Goal: Task Accomplishment & Management: Manage account settings

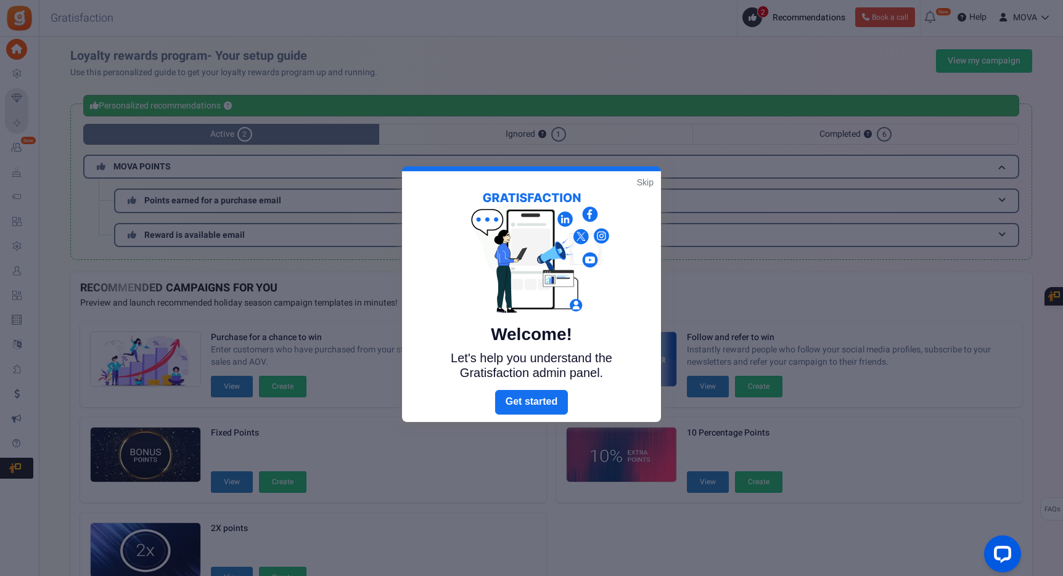
click at [654, 186] on div "Welcome! Let's help you understand the Gratisfaction admin panel." at bounding box center [531, 280] width 259 height 219
click at [648, 184] on link "Skip" at bounding box center [645, 182] width 17 height 12
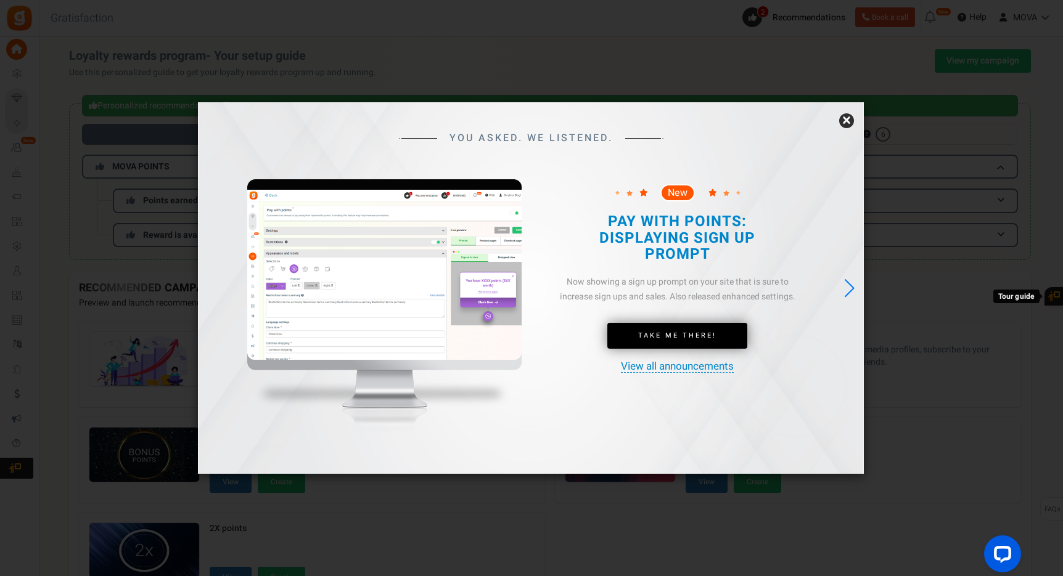
click at [846, 121] on link "×" at bounding box center [846, 120] width 15 height 15
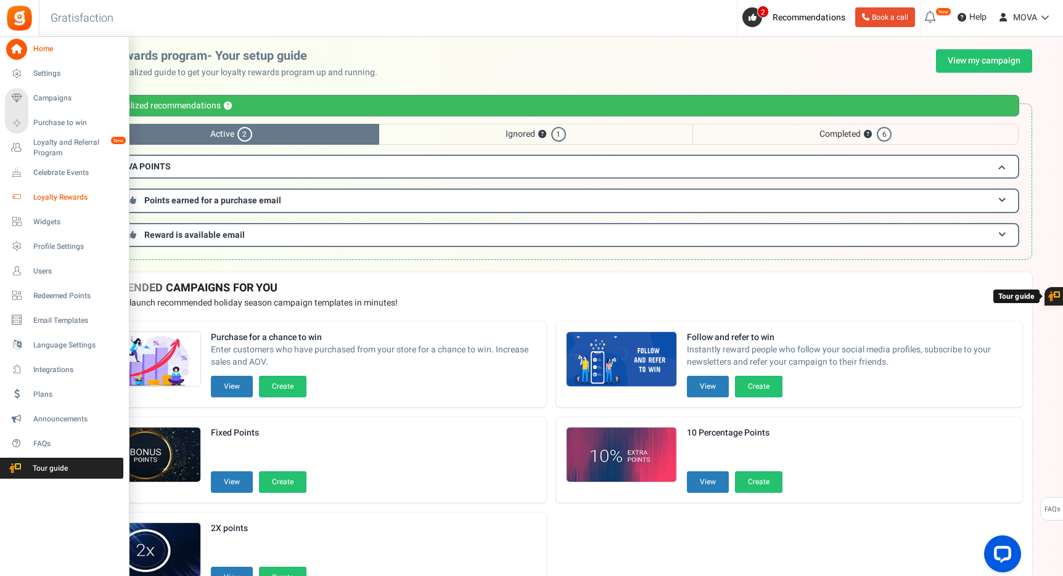
click at [27, 192] on link "Loyalty Rewards" at bounding box center [64, 197] width 118 height 21
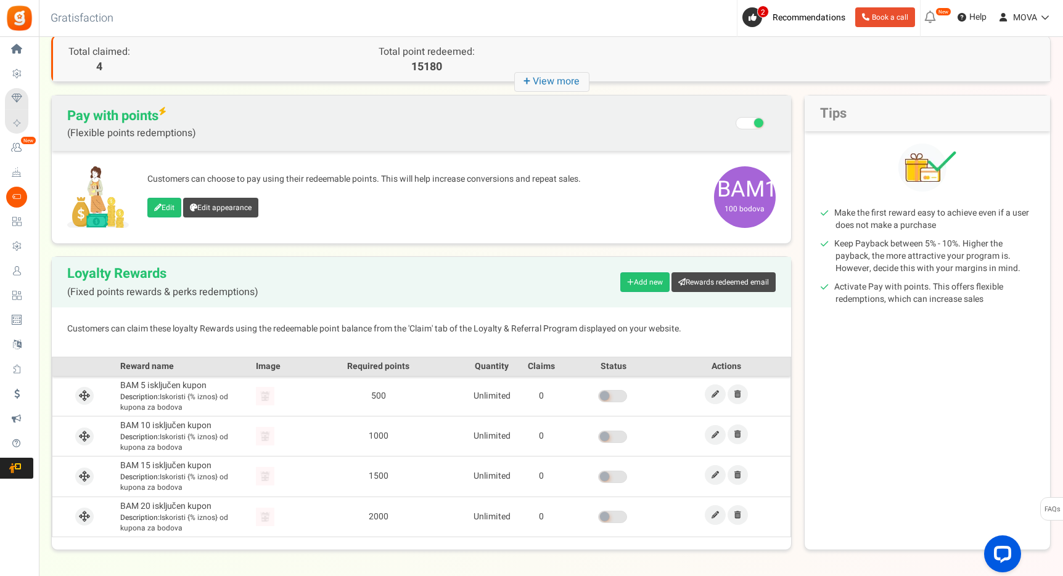
scroll to position [75, 0]
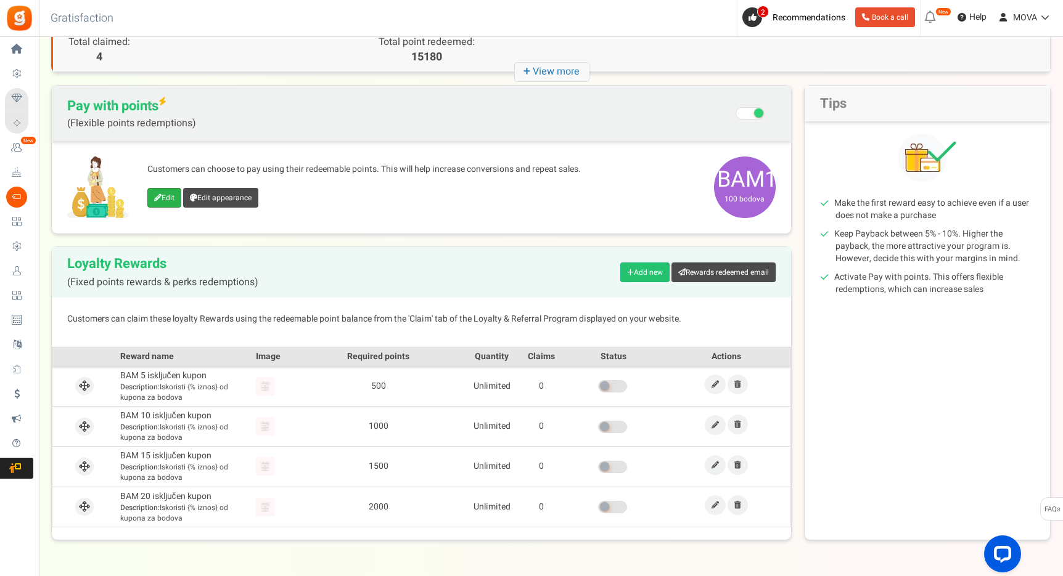
click at [171, 204] on link "Edit" at bounding box center [164, 198] width 34 height 20
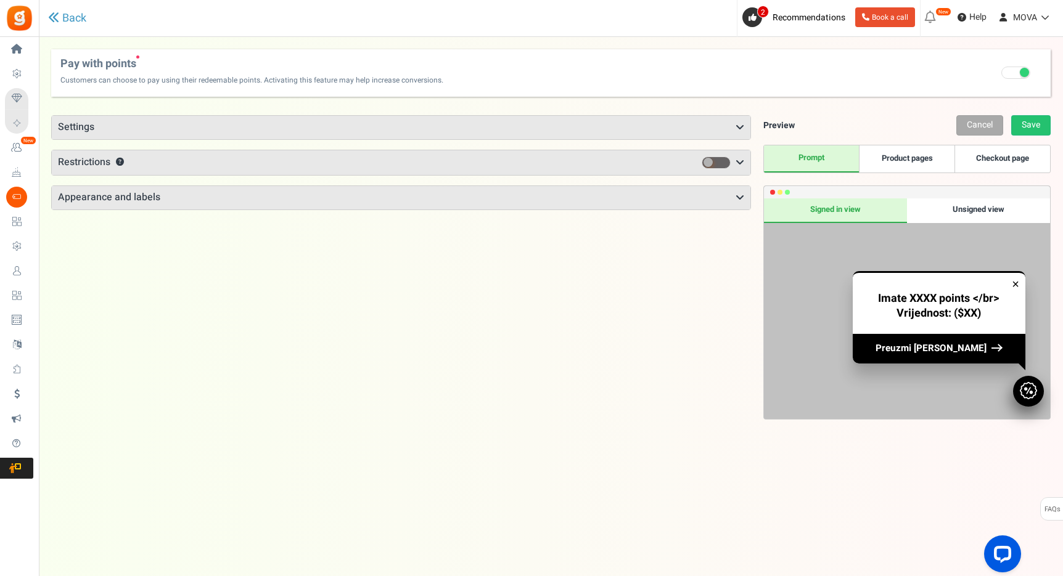
click at [428, 133] on h3 "Settings" at bounding box center [401, 127] width 698 height 23
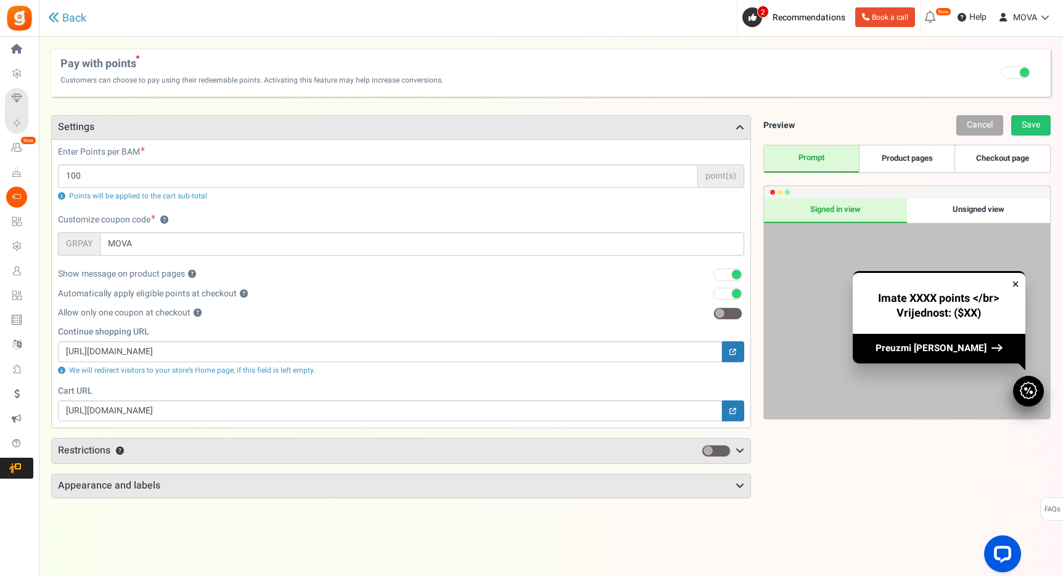
click at [232, 467] on div "Points mode Recommended Selecting this may reduce participation Allow customers…" at bounding box center [401, 306] width 700 height 383
click at [232, 458] on h3 "Restrictions ?" at bounding box center [401, 451] width 698 height 25
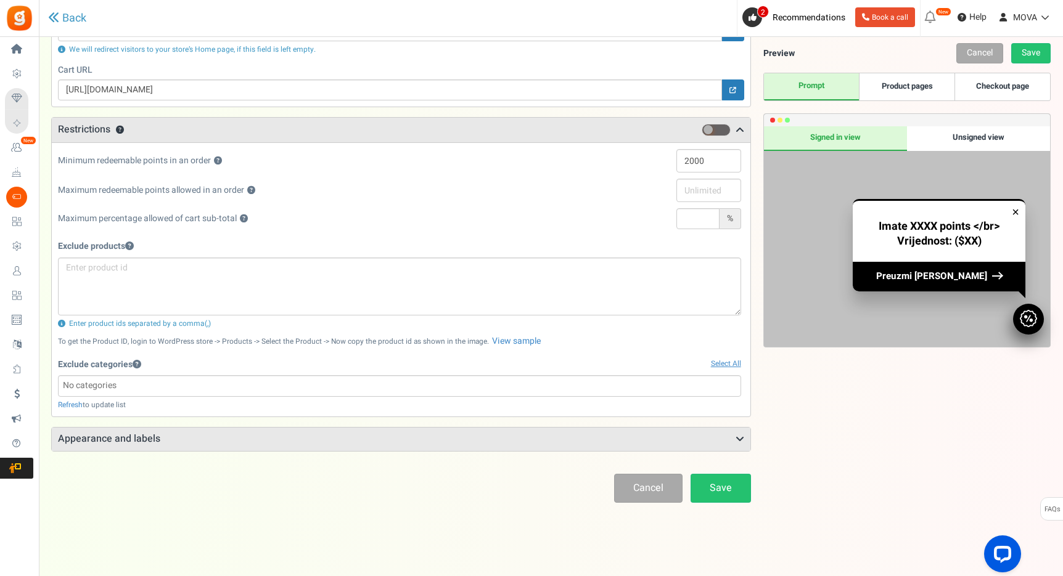
click at [235, 439] on h3 "Appearance and labels" at bounding box center [401, 439] width 698 height 23
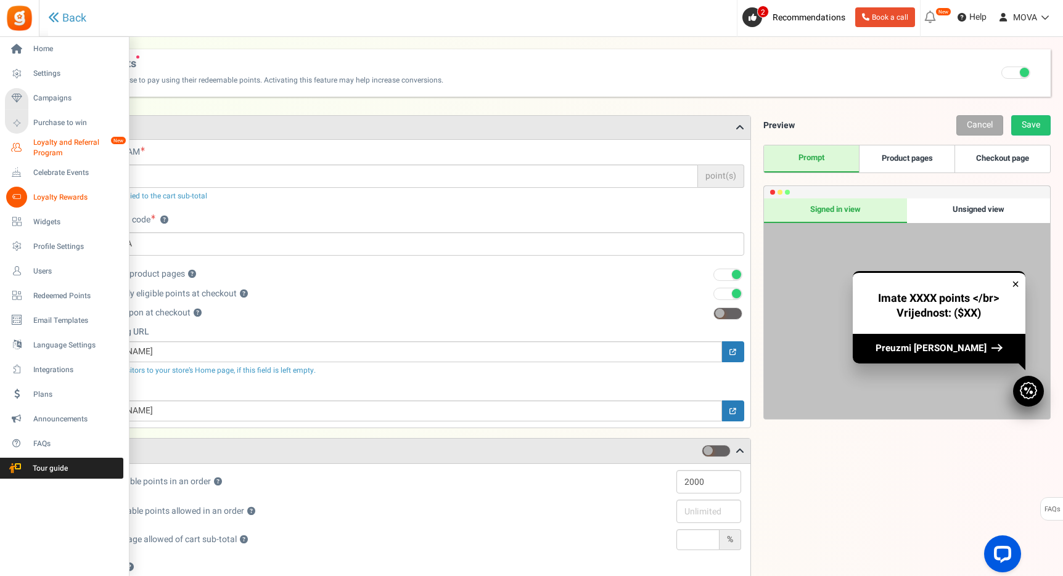
click at [55, 142] on span "Loyalty and Referral Program" at bounding box center [78, 147] width 90 height 21
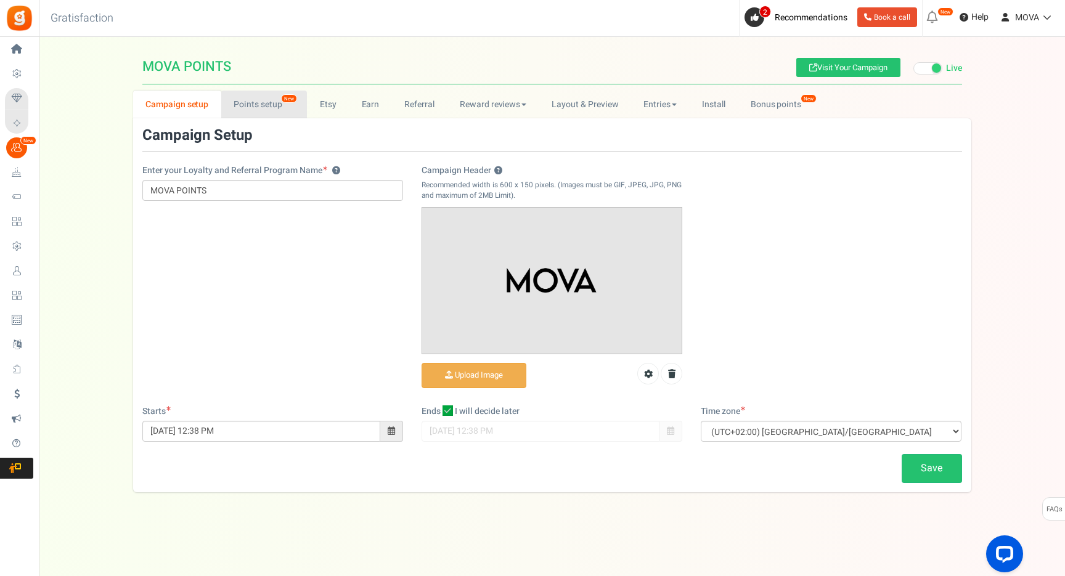
click at [266, 99] on link "Points setup New" at bounding box center [264, 105] width 86 height 28
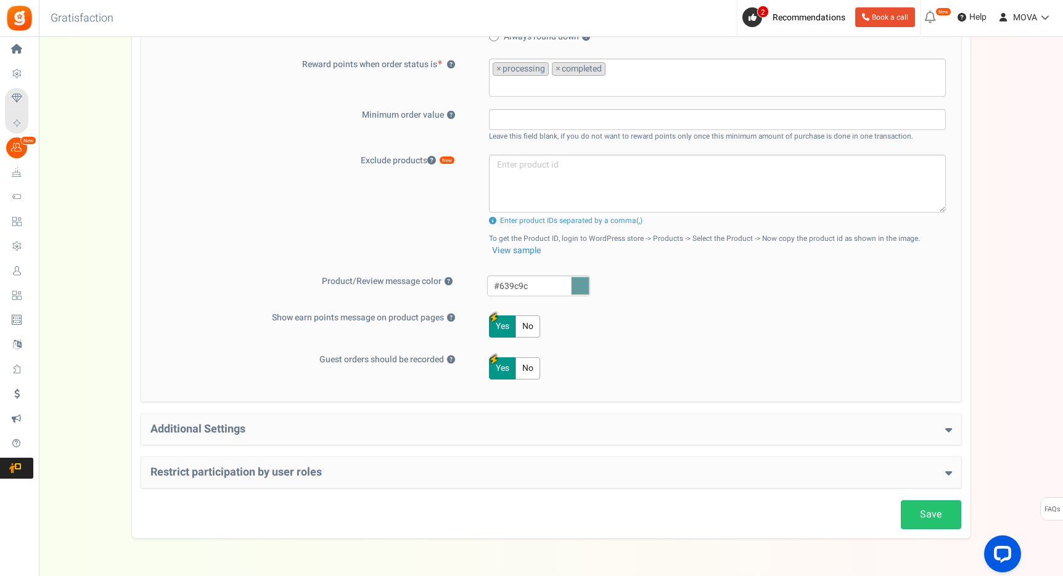
scroll to position [402, 0]
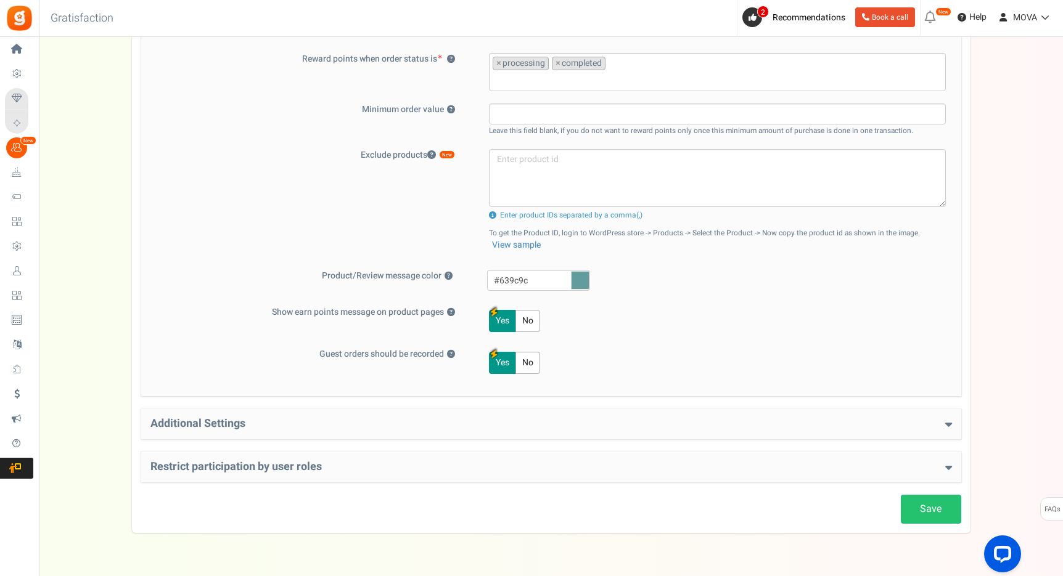
click at [337, 404] on div "Save Loyalty Points Setup Basic Settings Give points on purchases ? Yes No Poin…" at bounding box center [551, 125] width 820 height 798
click at [333, 422] on h4 "Additional Settings" at bounding box center [550, 424] width 801 height 12
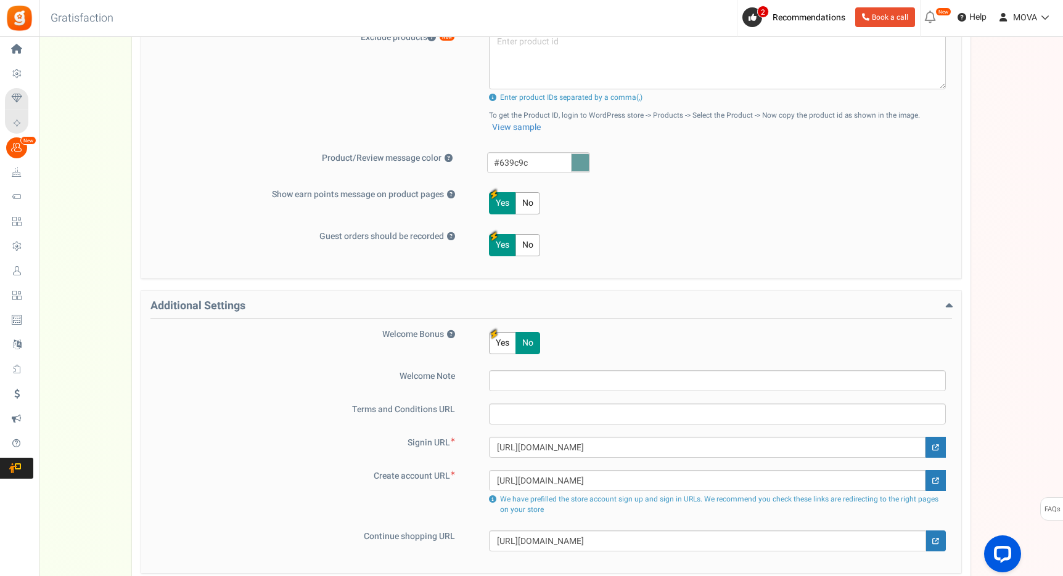
scroll to position [591, 0]
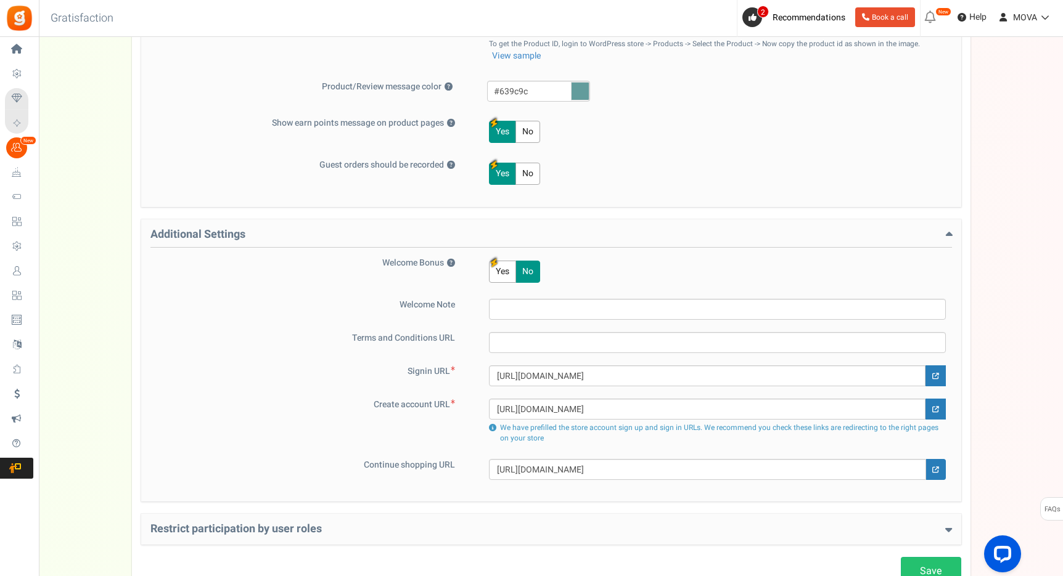
click at [499, 272] on button "Yes" at bounding box center [502, 272] width 27 height 22
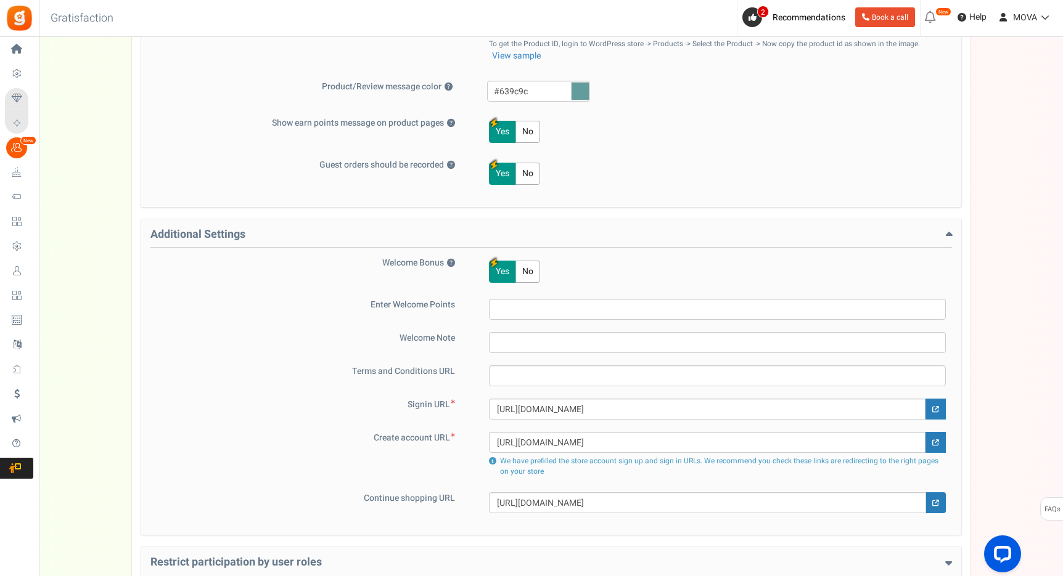
click at [505, 313] on input "text" at bounding box center [717, 309] width 457 height 21
click at [508, 312] on input "text" at bounding box center [717, 309] width 457 height 21
click at [533, 306] on input "text" at bounding box center [717, 309] width 457 height 21
click at [558, 312] on input "text" at bounding box center [717, 309] width 457 height 21
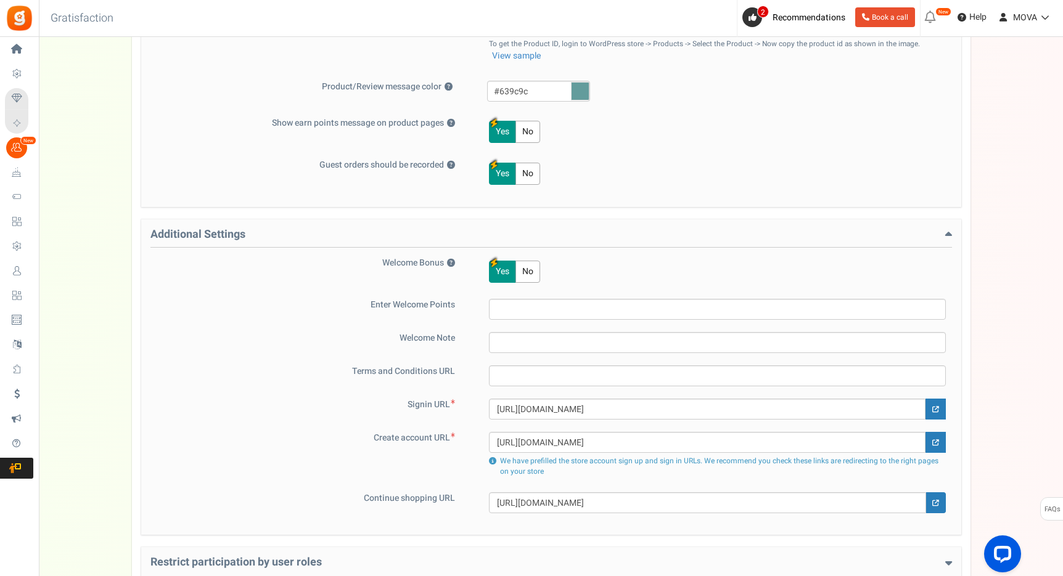
click at [558, 312] on input "text" at bounding box center [717, 309] width 457 height 21
click at [549, 342] on input "text" at bounding box center [717, 342] width 457 height 21
click at [536, 376] on input "text" at bounding box center [717, 375] width 457 height 21
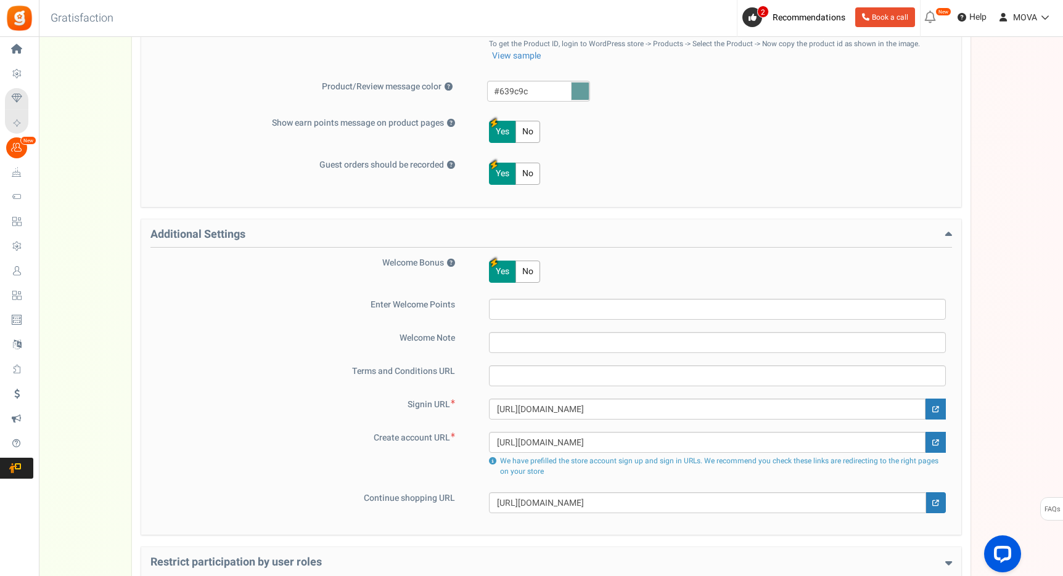
click at [536, 376] on input "text" at bounding box center [717, 375] width 457 height 21
click at [561, 285] on div "Yes No" at bounding box center [709, 272] width 473 height 30
click at [525, 258] on div "Yes No" at bounding box center [709, 272] width 473 height 30
click at [525, 264] on button "No" at bounding box center [527, 272] width 25 height 22
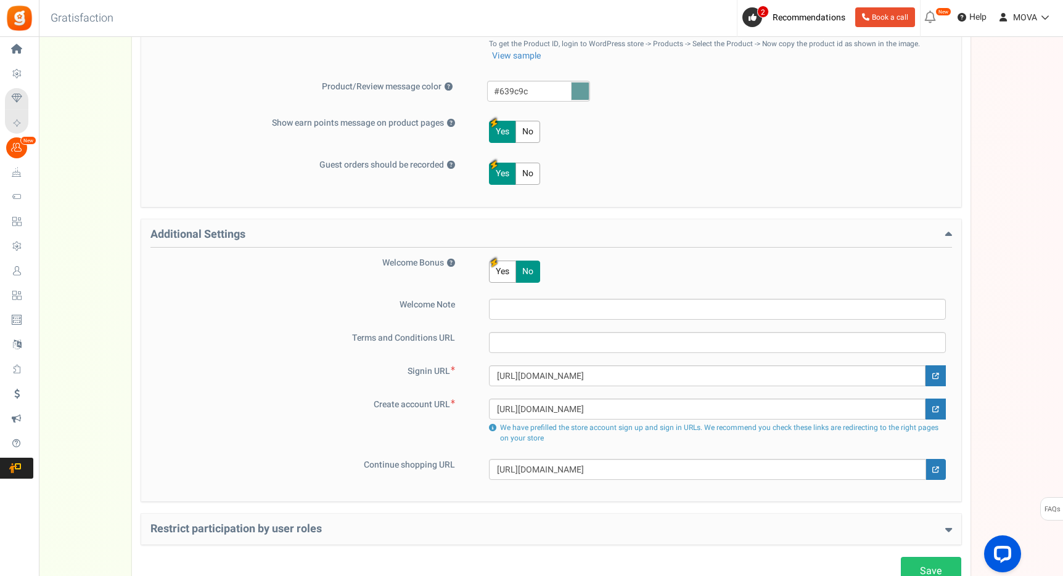
click at [512, 266] on button "Yes" at bounding box center [502, 272] width 27 height 22
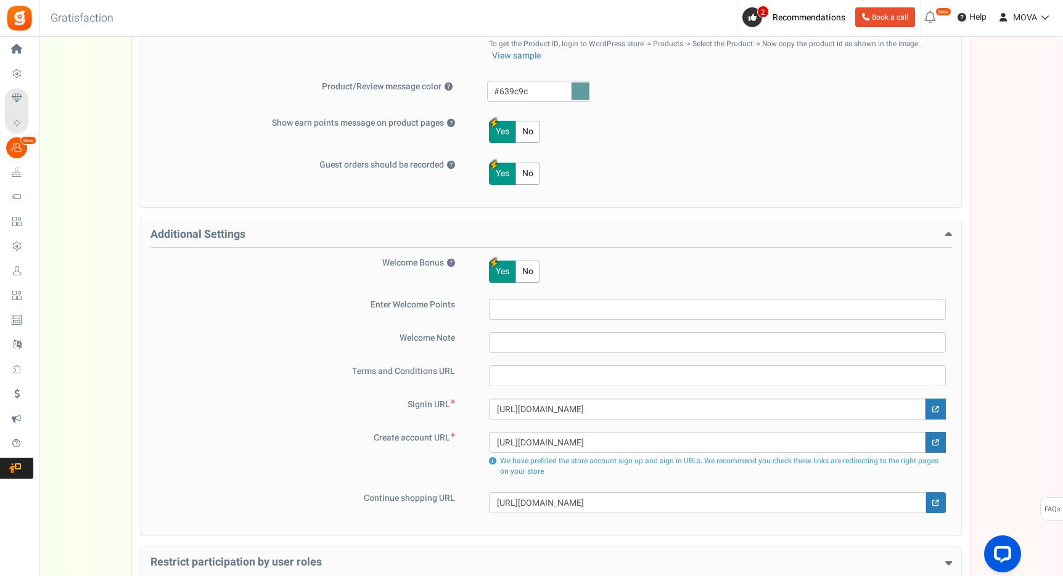
click at [519, 319] on input "text" at bounding box center [717, 309] width 457 height 21
click at [519, 318] on input "text" at bounding box center [717, 309] width 457 height 21
click at [526, 307] on input "text" at bounding box center [717, 309] width 457 height 21
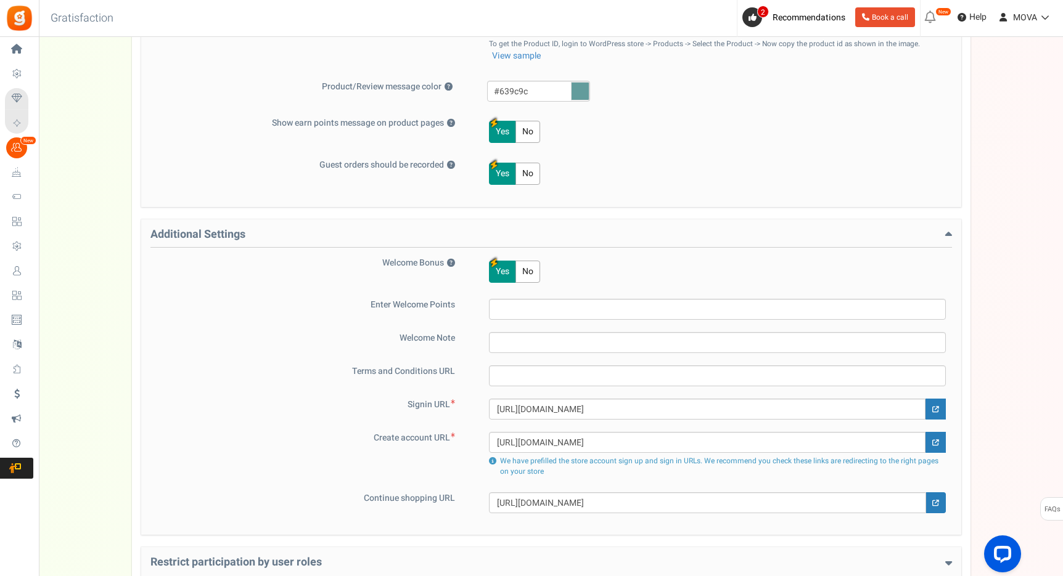
click at [526, 307] on input "text" at bounding box center [717, 309] width 457 height 21
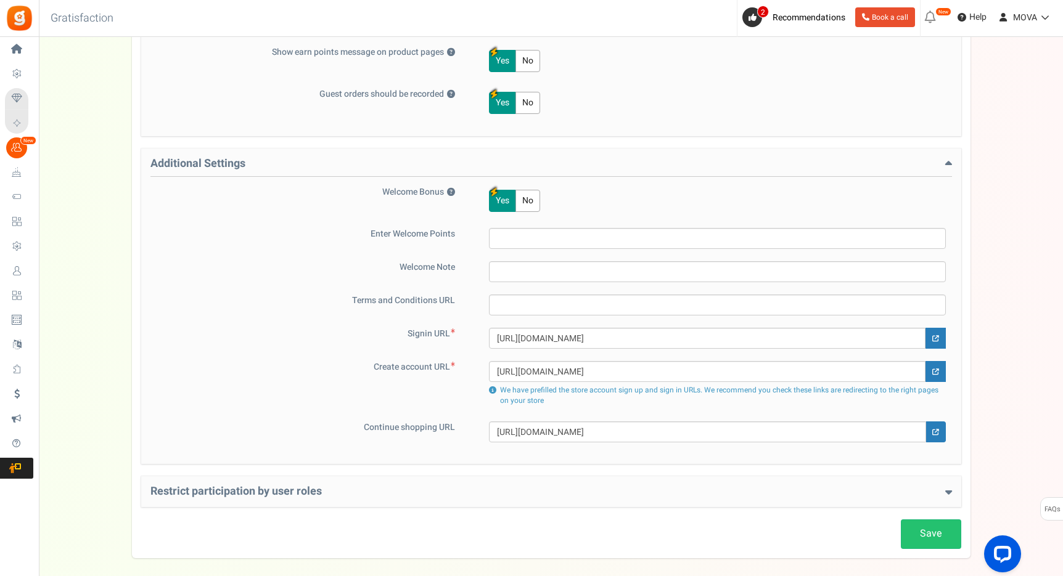
scroll to position [653, 0]
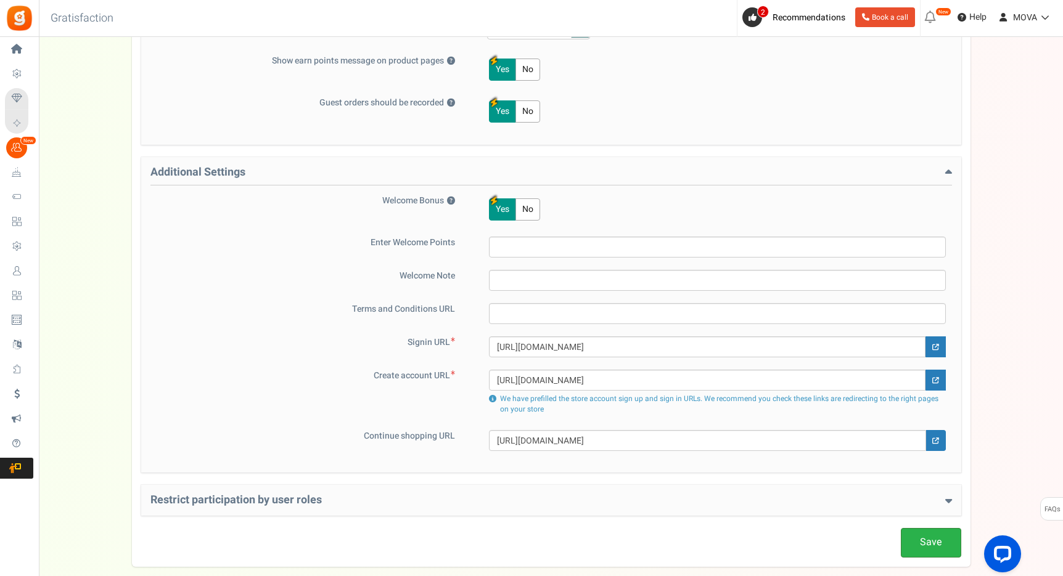
click at [912, 536] on link "Save" at bounding box center [930, 542] width 60 height 29
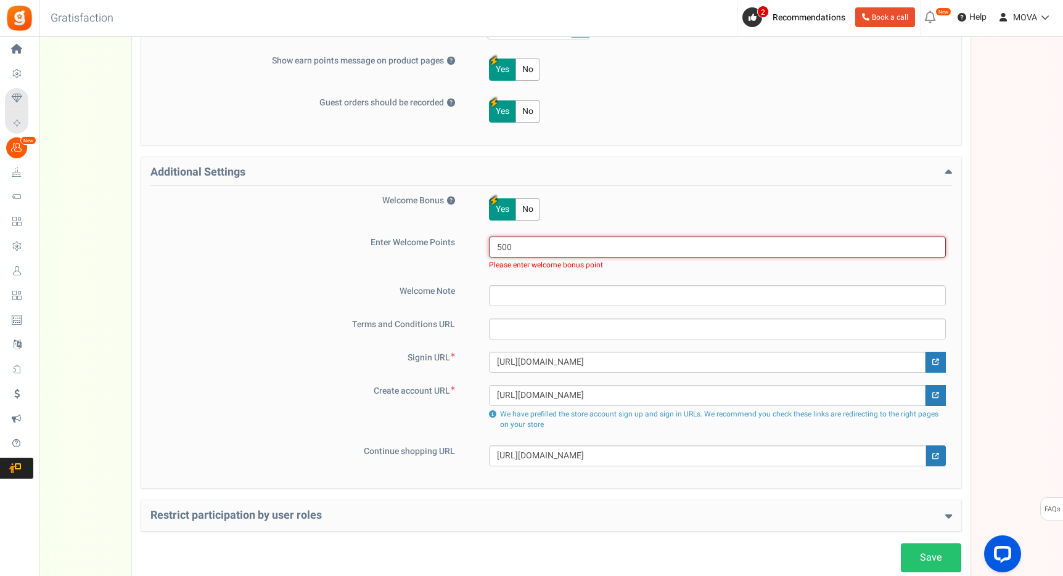
type input "500"
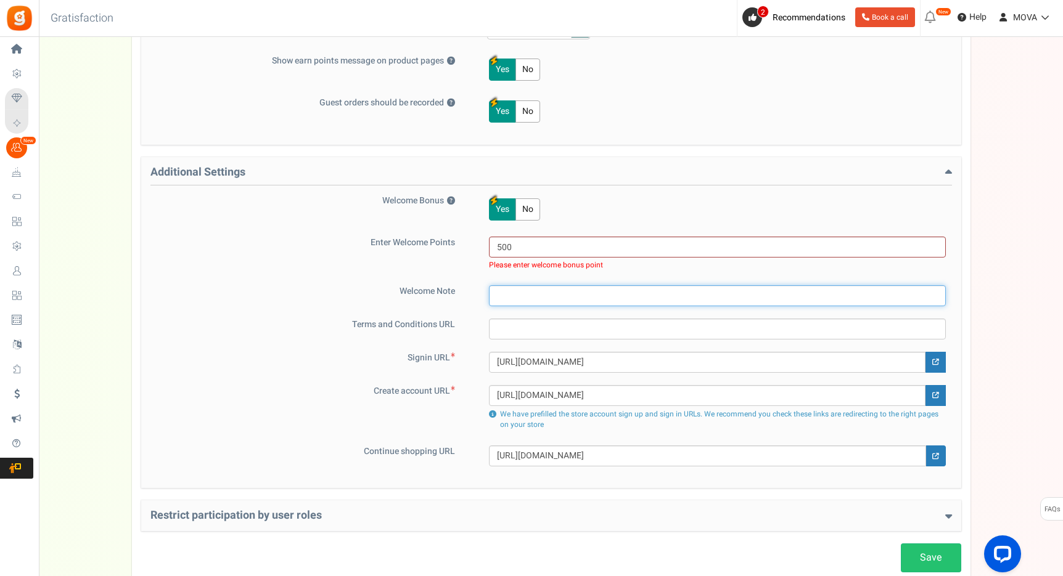
click at [527, 303] on input "text" at bounding box center [717, 295] width 457 height 21
type input "D"
type input "Bonus dobrodošlice!"
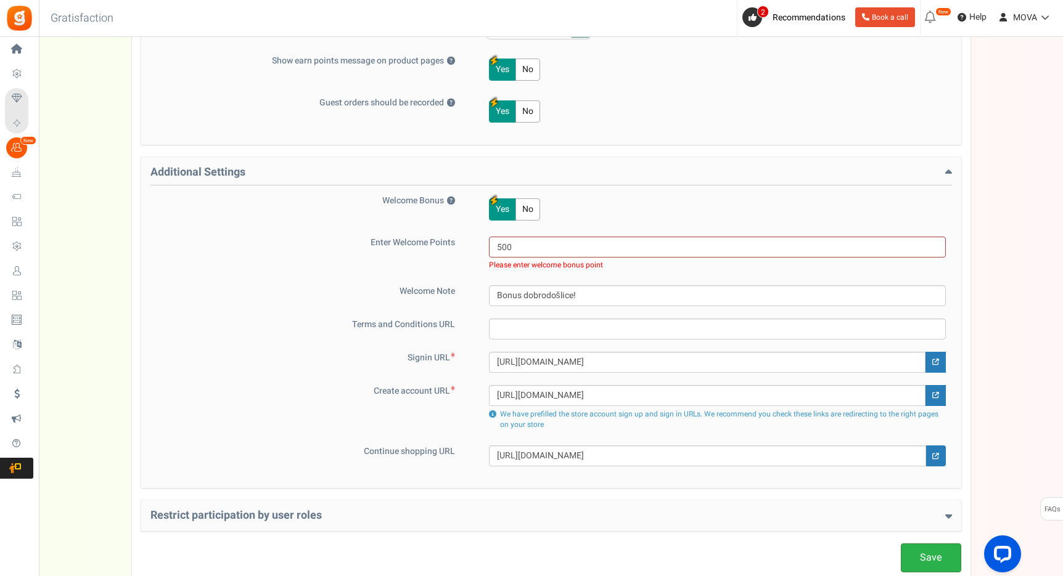
click at [927, 551] on link "Save" at bounding box center [930, 558] width 60 height 29
